Goal: Use online tool/utility: Utilize a website feature to perform a specific function

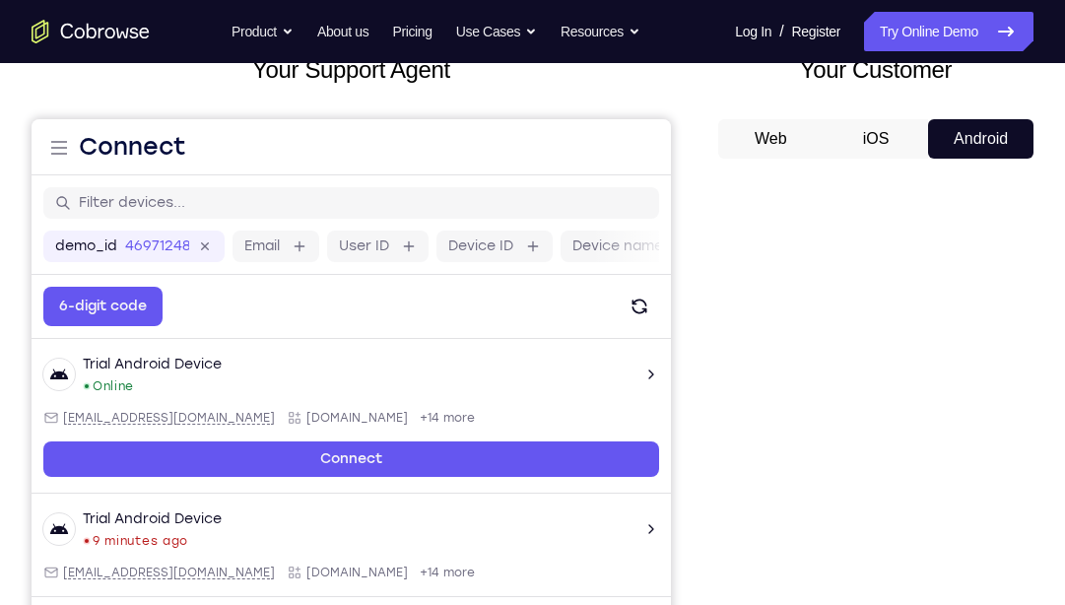
scroll to position [135, 0]
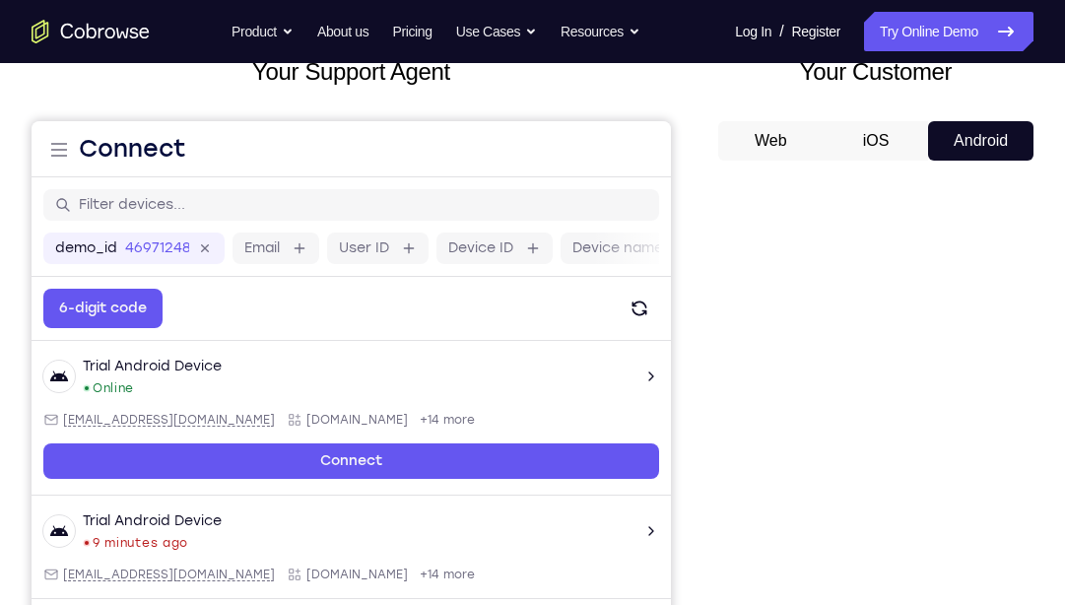
click at [781, 138] on button "Web" at bounding box center [770, 140] width 105 height 39
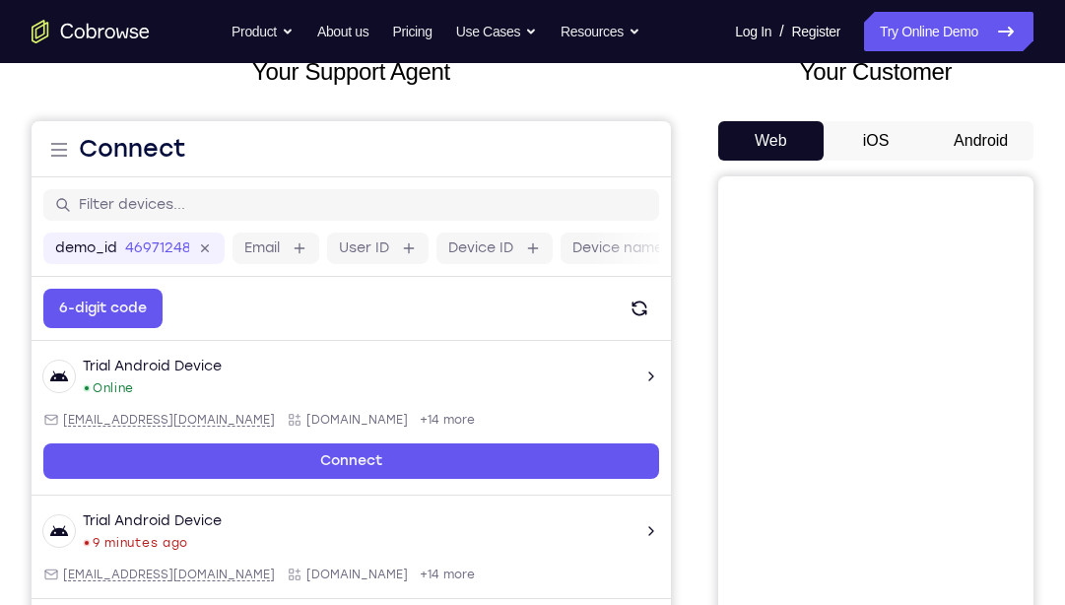
click at [979, 138] on button "Android" at bounding box center [980, 140] width 105 height 39
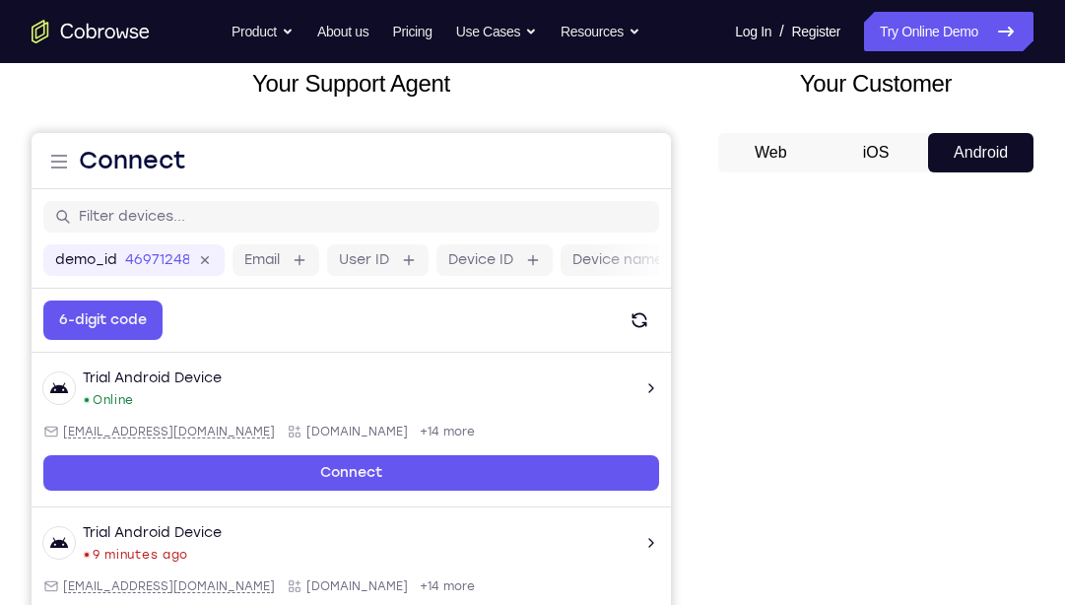
scroll to position [122, 0]
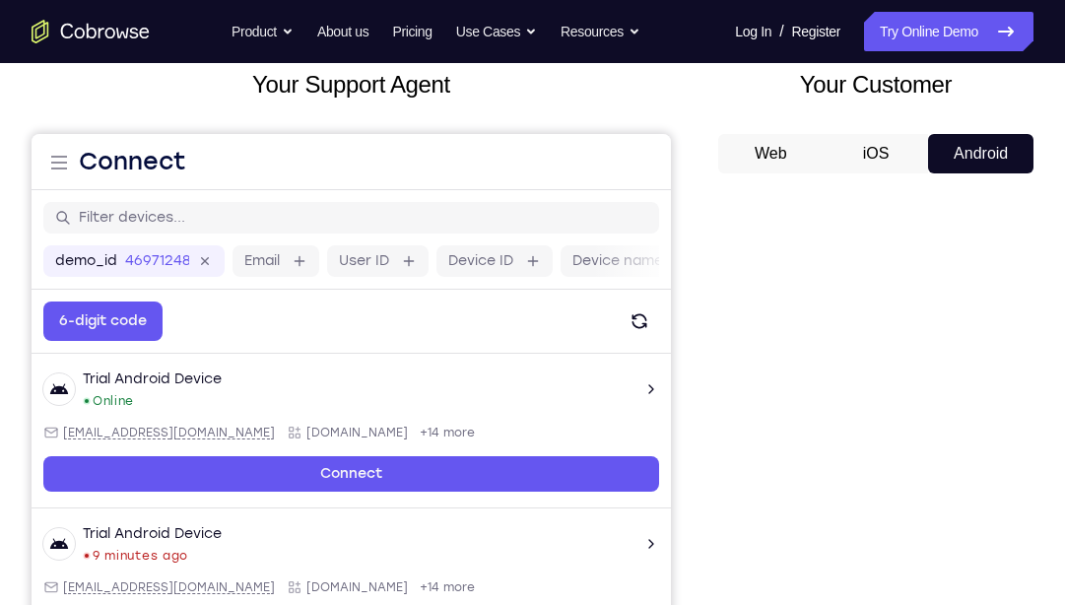
click at [899, 146] on button "iOS" at bounding box center [876, 153] width 105 height 39
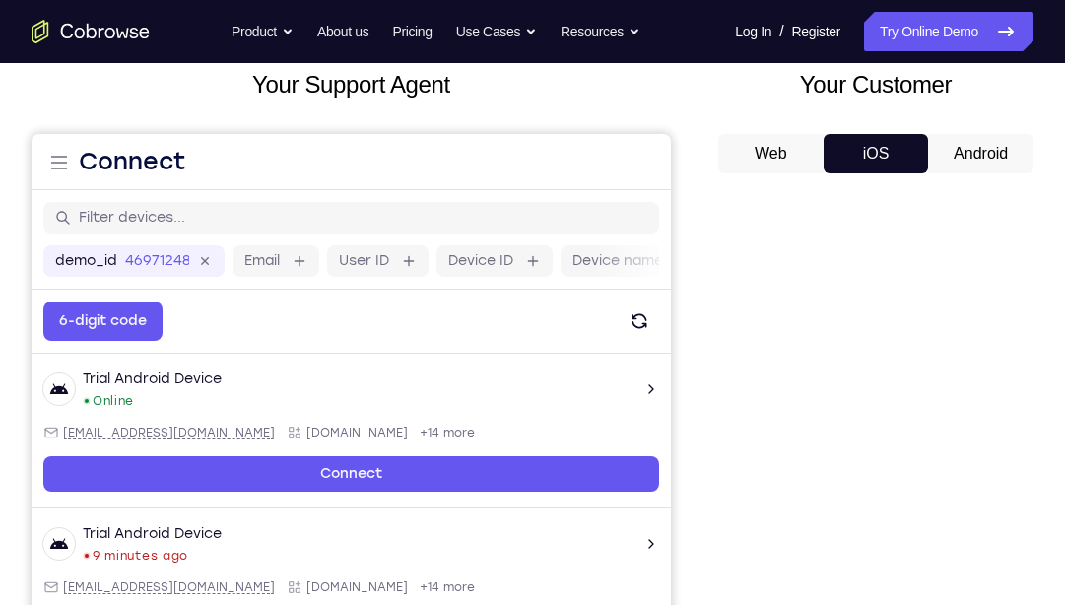
click at [781, 151] on button "Web" at bounding box center [770, 153] width 105 height 39
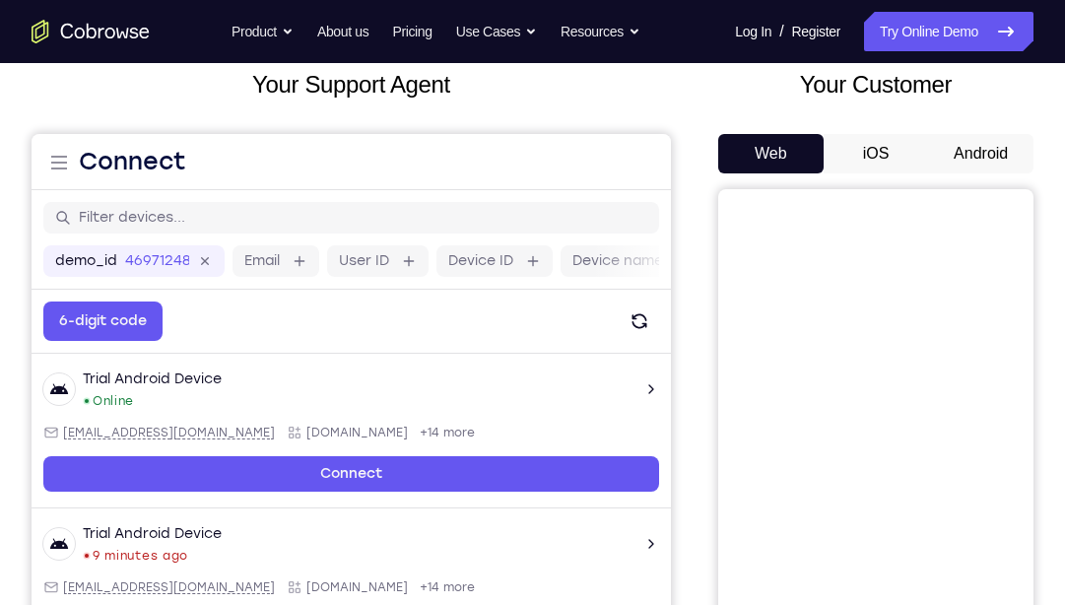
click at [985, 147] on button "Android" at bounding box center [980, 153] width 105 height 39
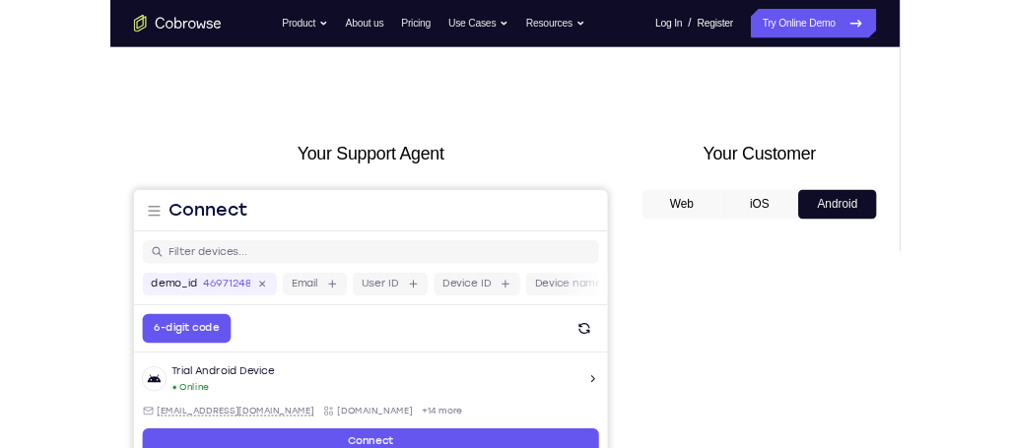
scroll to position [31, 0]
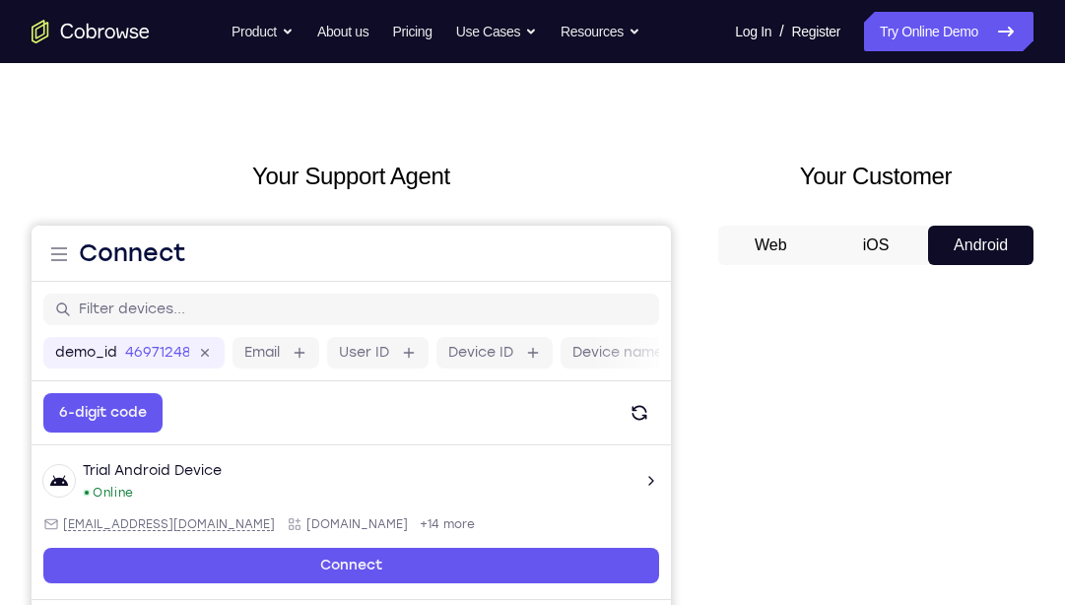
click at [883, 258] on button "iOS" at bounding box center [876, 245] width 105 height 39
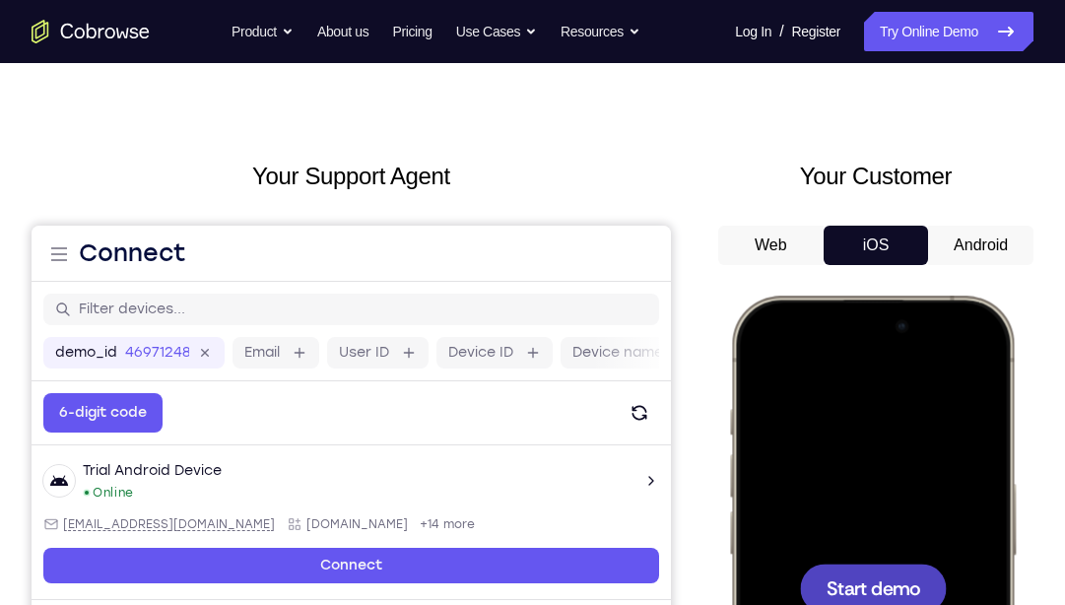
click at [800, 252] on button "Web" at bounding box center [770, 245] width 105 height 39
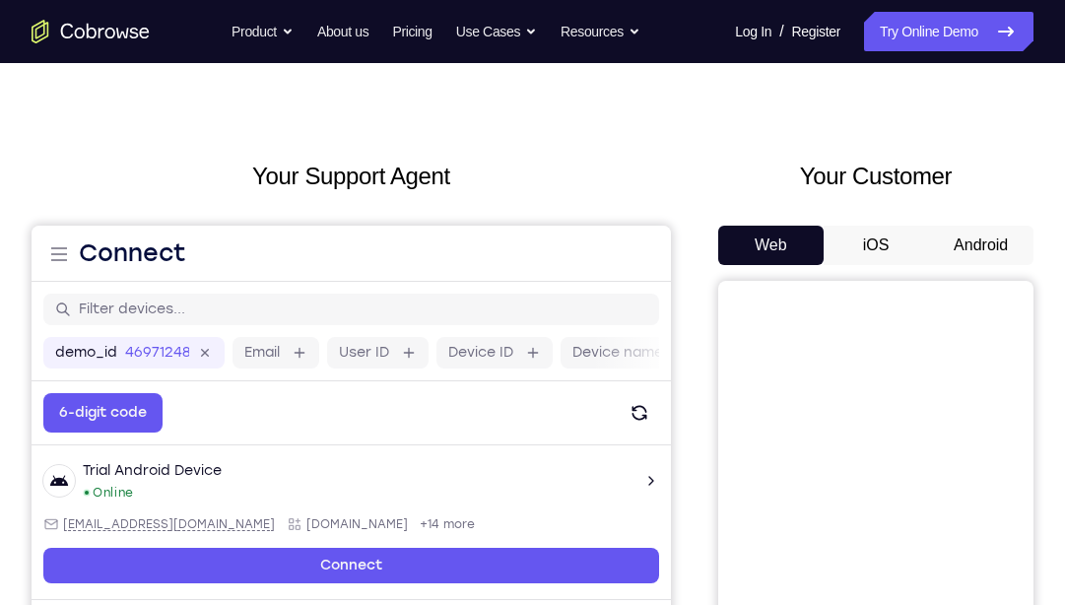
click at [949, 239] on button "Android" at bounding box center [980, 245] width 105 height 39
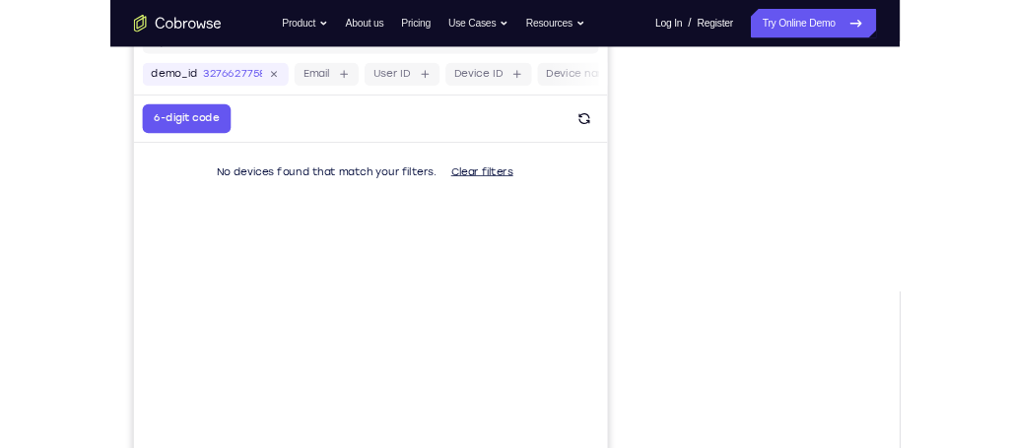
scroll to position [295, 0]
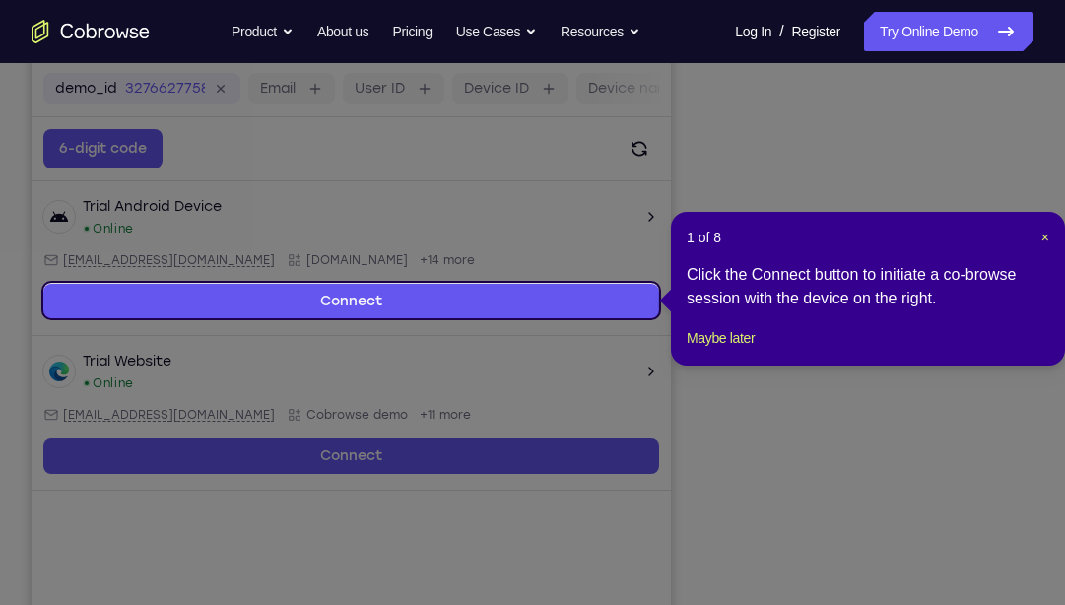
click at [964, 447] on icon at bounding box center [538, 302] width 1077 height 605
click at [1009, 234] on span "×" at bounding box center [1046, 238] width 8 height 16
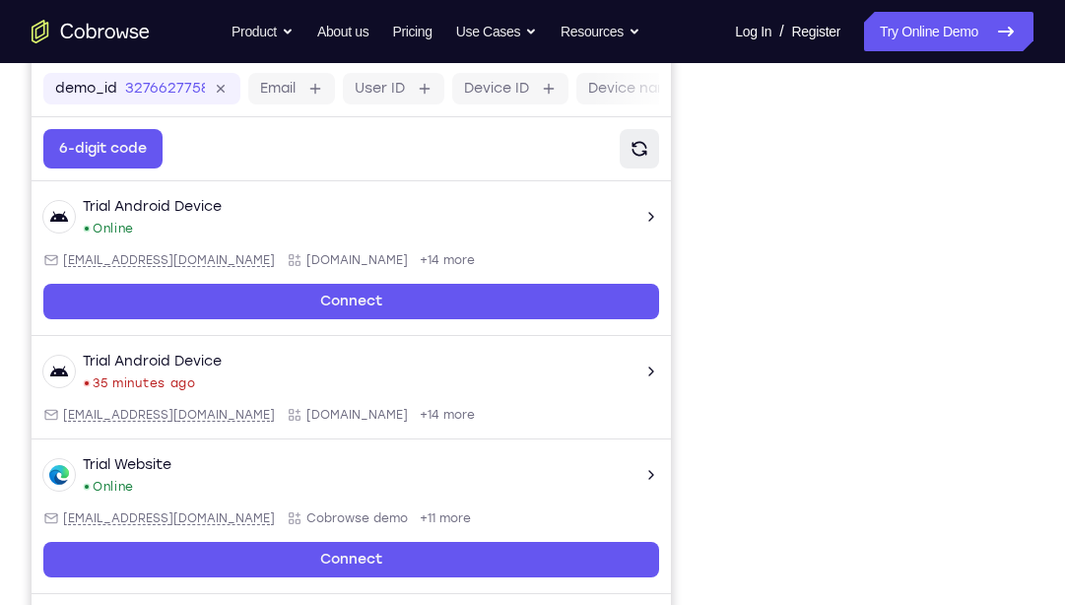
click at [639, 152] on icon "Refresh" at bounding box center [640, 149] width 20 height 20
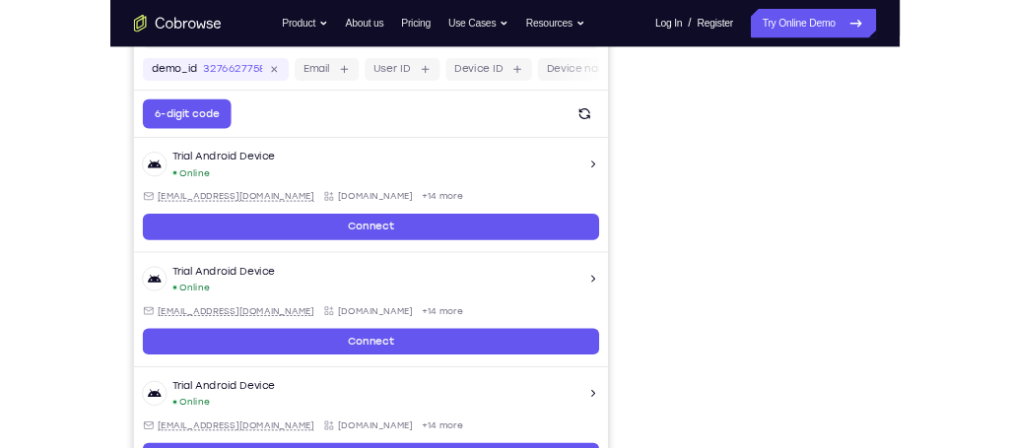
scroll to position [291, 0]
